Goal: Find specific page/section: Find specific page/section

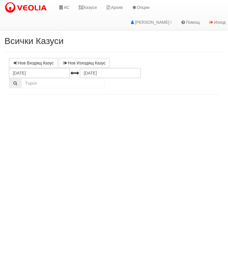
select select "10"
select select "1"
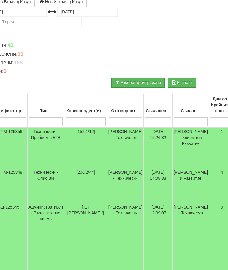
scroll to position [61, 0]
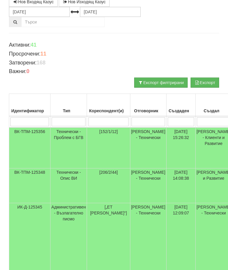
click at [73, 177] on td "Технически - Опис ВИ" at bounding box center [69, 186] width 37 height 35
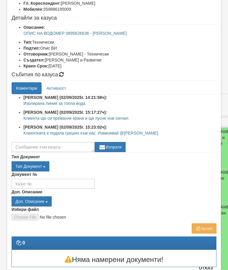
scroll to position [55, 0]
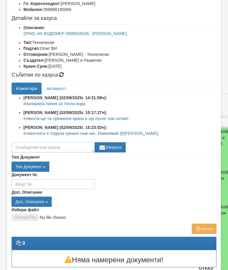
click at [208, 270] on button "Отказ" at bounding box center [206, 269] width 21 height 10
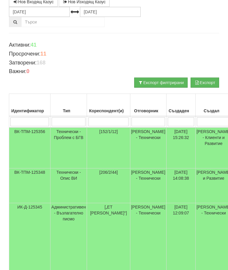
scroll to position [60, 0]
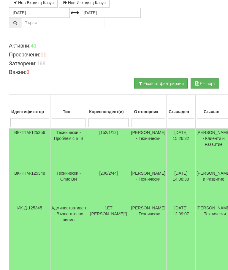
click at [69, 172] on td "Технически - Опис ВИ" at bounding box center [69, 187] width 37 height 35
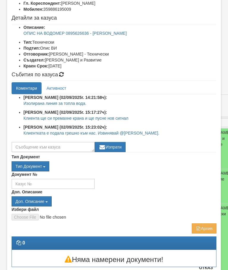
scroll to position [55, 0]
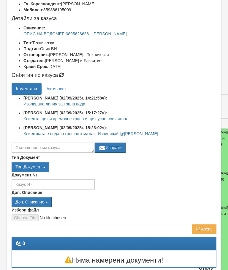
click at [212, 270] on button "Отказ" at bounding box center [206, 269] width 21 height 10
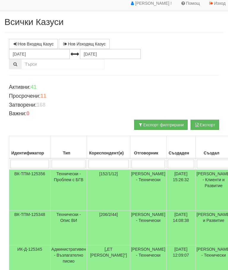
scroll to position [0, 0]
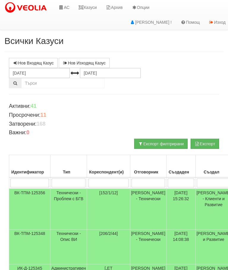
click at [91, 7] on link "Казуси" at bounding box center [87, 7] width 27 height 15
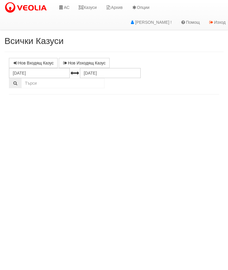
select select "10"
select select "1"
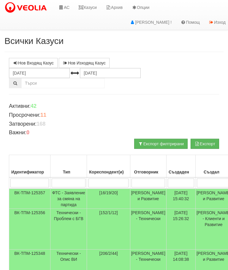
click at [91, 8] on link "Казуси" at bounding box center [87, 7] width 27 height 15
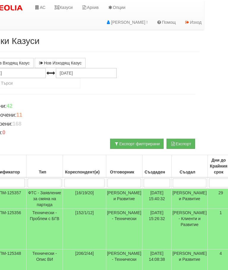
scroll to position [1, 24]
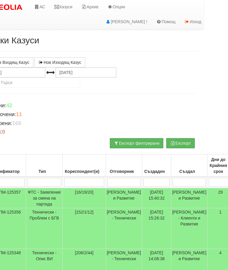
click at [65, 5] on link "Казуси" at bounding box center [63, 6] width 27 height 15
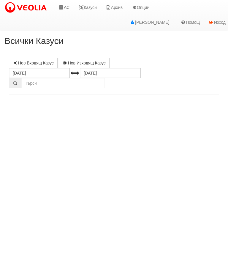
select select "10"
select select "1"
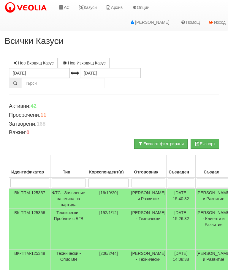
click at [89, 6] on link "Казуси" at bounding box center [87, 7] width 27 height 15
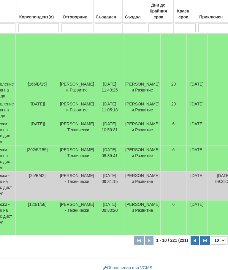
scroll to position [275, 71]
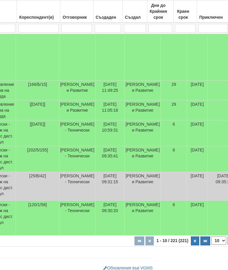
click at [191, 246] on button "button" at bounding box center [195, 241] width 8 height 9
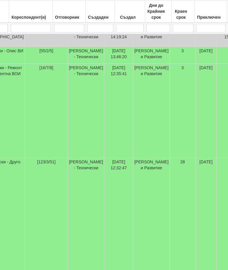
select select "2"
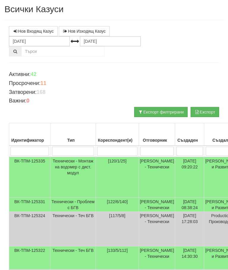
scroll to position [0, 0]
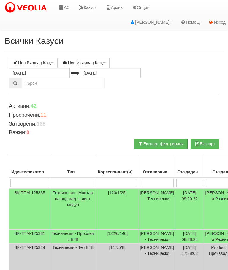
click at [93, 9] on link "Казуси" at bounding box center [87, 7] width 27 height 15
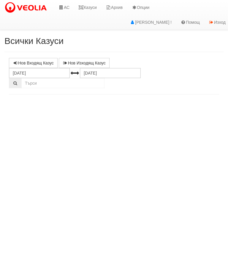
select select "10"
select select "1"
